Goal: Transaction & Acquisition: Purchase product/service

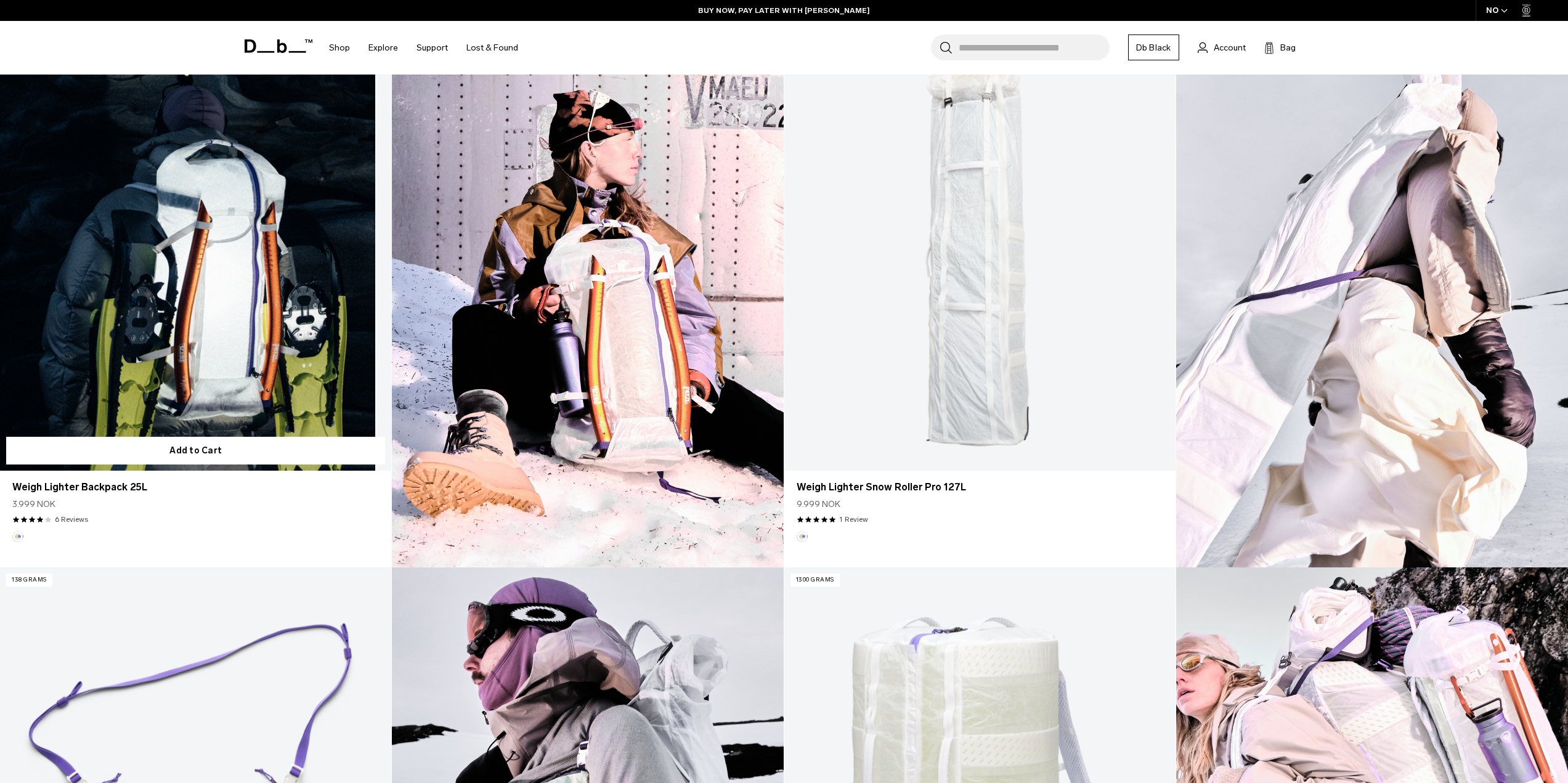
scroll to position [370, 0]
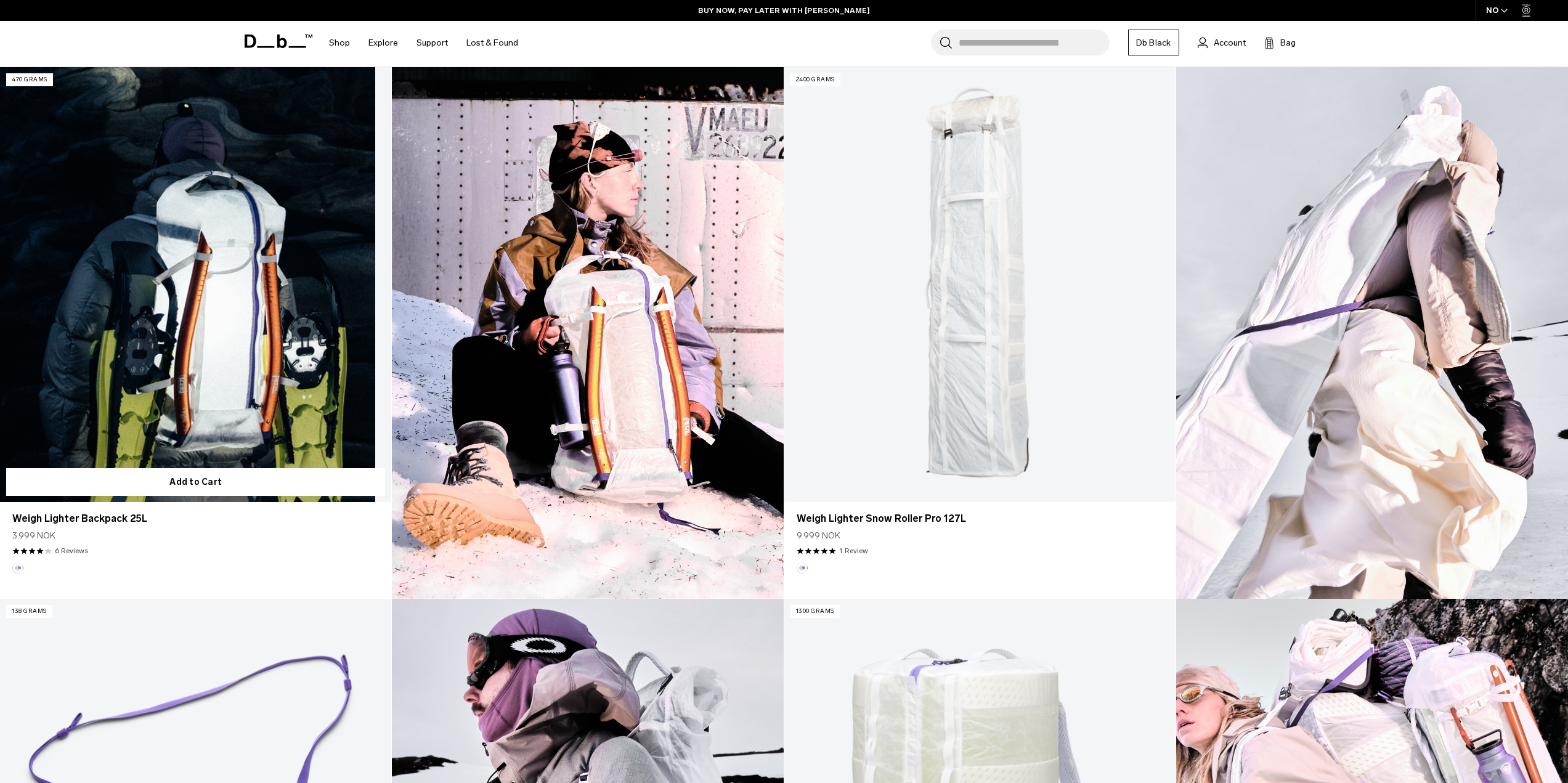
click at [214, 271] on link "Weigh Lighter Backpack 25L" at bounding box center [196, 284] width 391 height 435
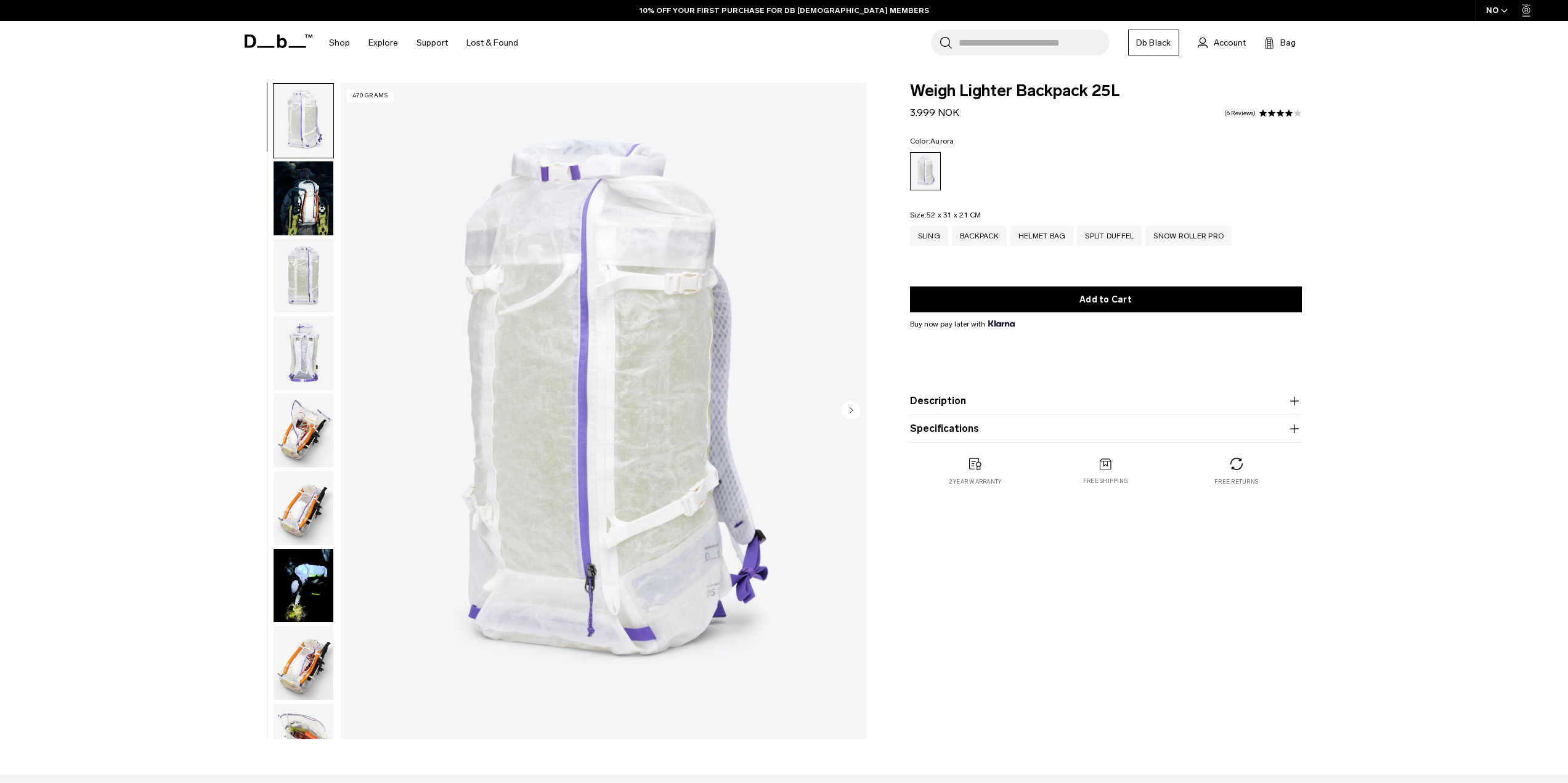
click at [316, 196] on img "button" at bounding box center [304, 198] width 60 height 74
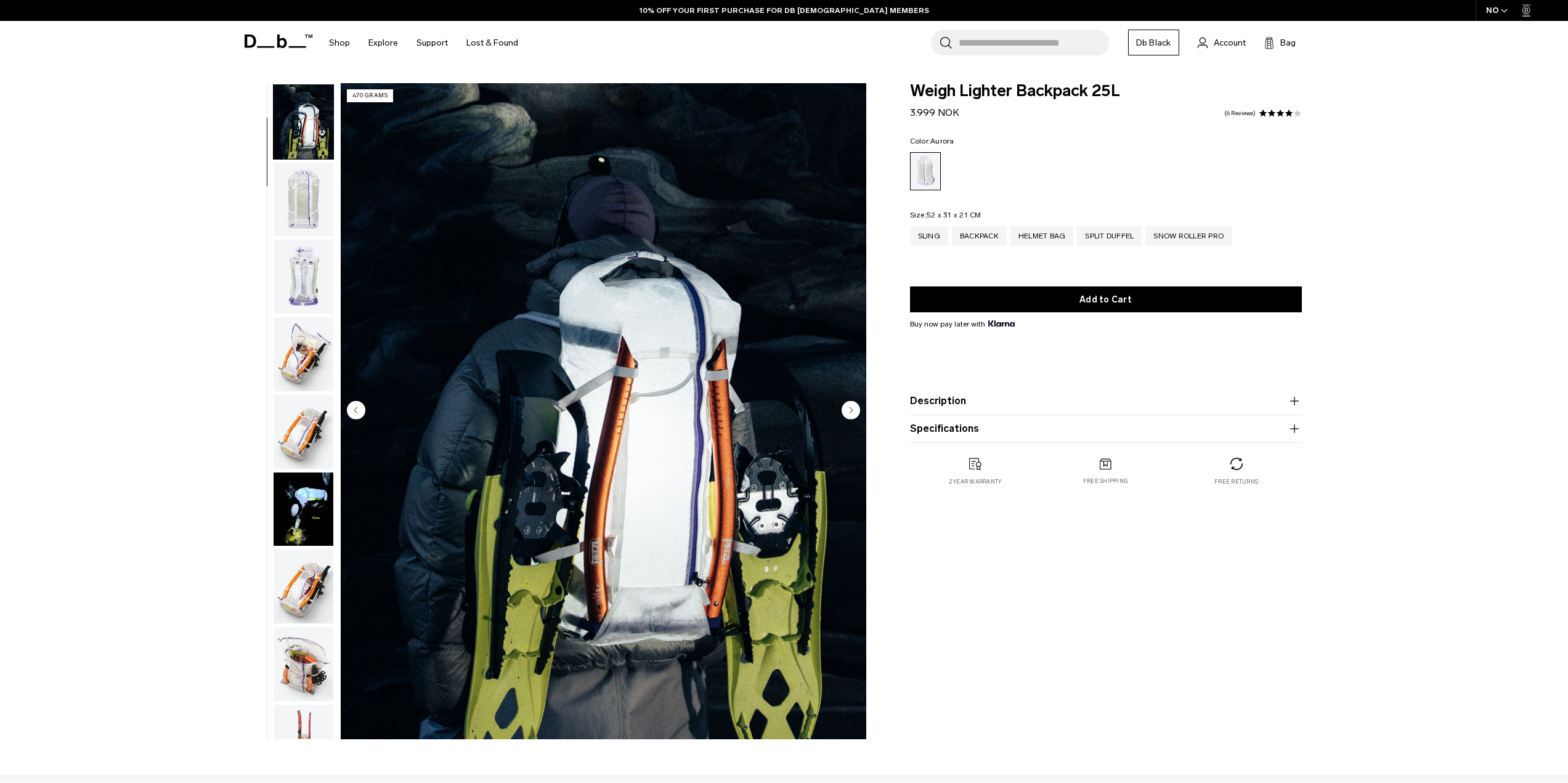
scroll to position [78, 0]
